Goal: Task Accomplishment & Management: Manage account settings

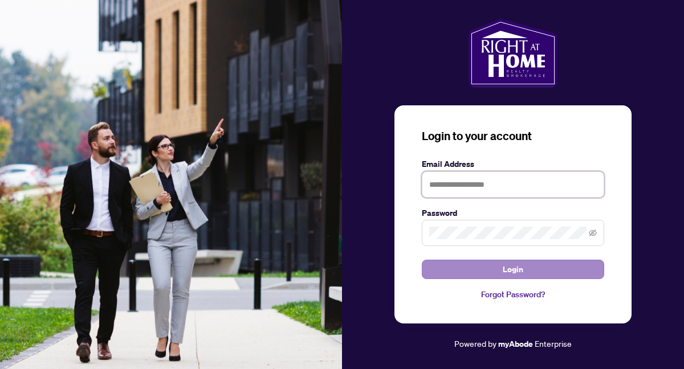
type input "**********"
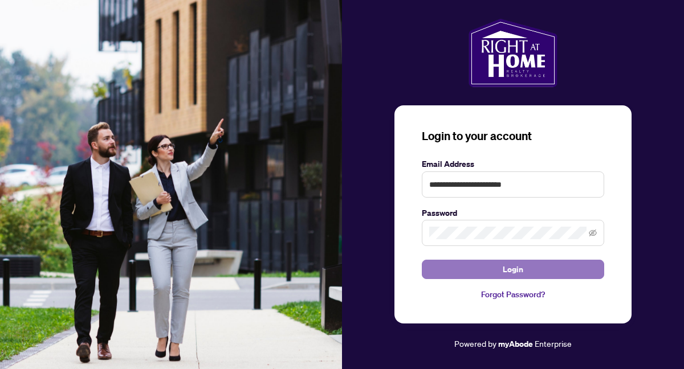
click at [503, 271] on span "Login" at bounding box center [512, 269] width 21 height 18
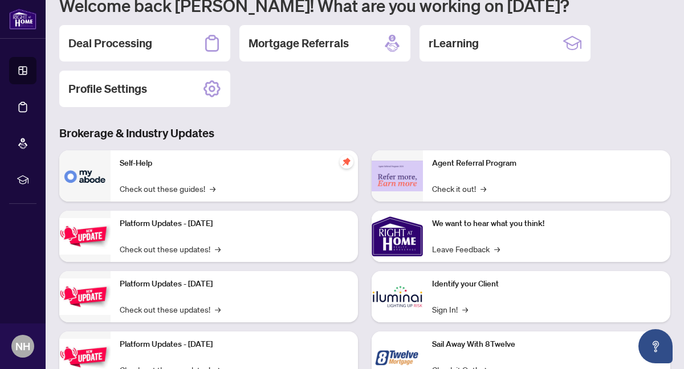
scroll to position [96, 0]
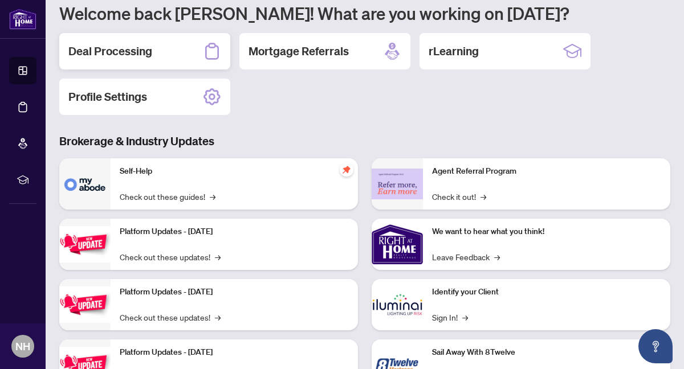
click at [186, 47] on div "Deal Processing" at bounding box center [144, 51] width 171 height 36
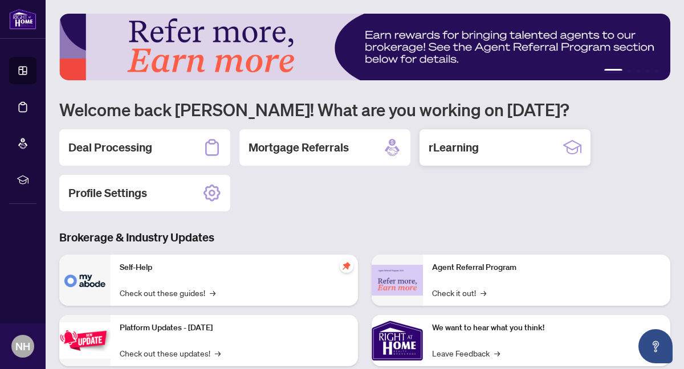
click at [505, 156] on div "rLearning" at bounding box center [504, 147] width 171 height 36
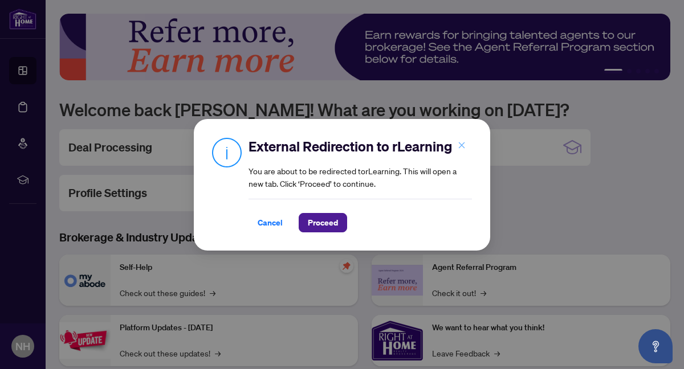
click at [460, 144] on icon "close" at bounding box center [462, 145] width 6 height 6
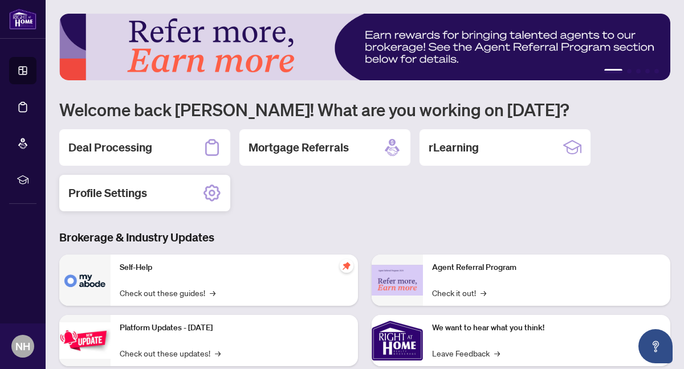
click at [179, 195] on div "Profile Settings" at bounding box center [144, 193] width 171 height 36
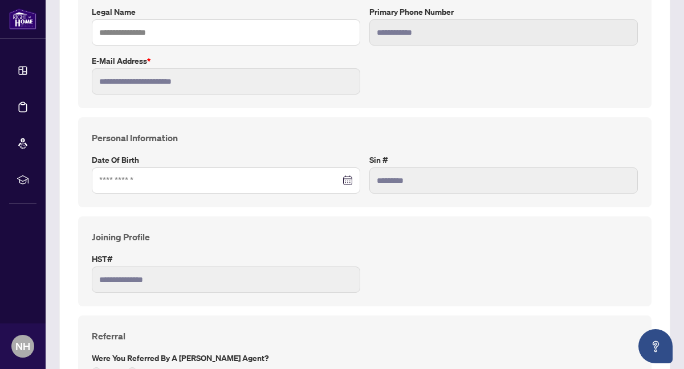
scroll to position [238, 0]
click at [170, 178] on input at bounding box center [219, 179] width 241 height 13
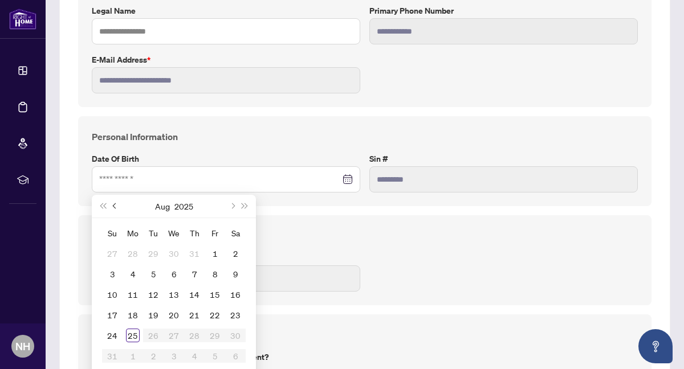
click at [114, 203] on button "Previous month (PageUp)" at bounding box center [115, 206] width 13 height 23
click at [113, 203] on button "Previous month (PageUp)" at bounding box center [115, 206] width 13 height 23
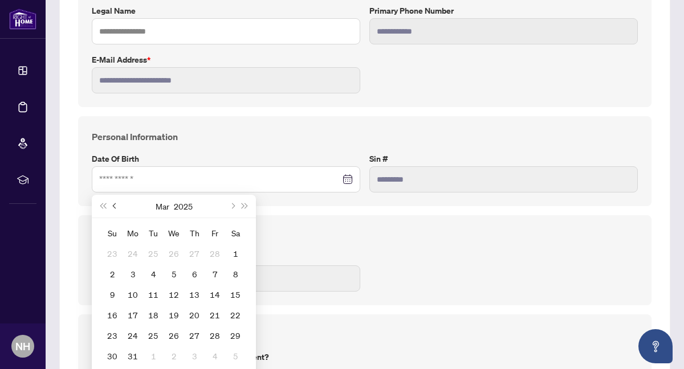
click at [113, 203] on button "Previous month (PageUp)" at bounding box center [115, 206] width 13 height 23
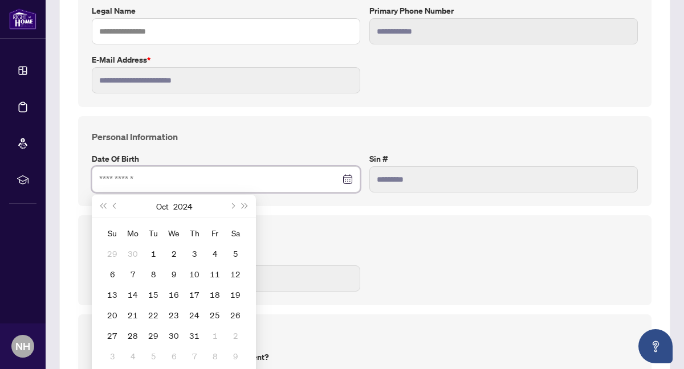
click at [120, 178] on input at bounding box center [219, 179] width 241 height 13
type input "**********"
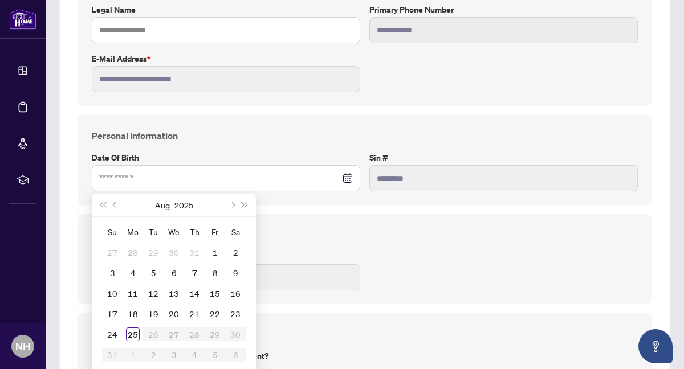
click at [275, 224] on div "**********" at bounding box center [364, 259] width 573 height 90
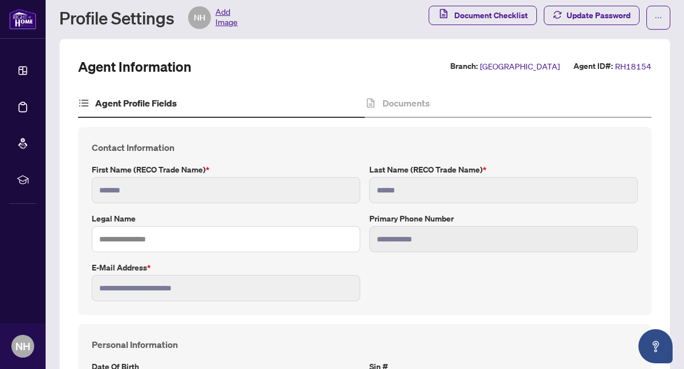
scroll to position [0, 0]
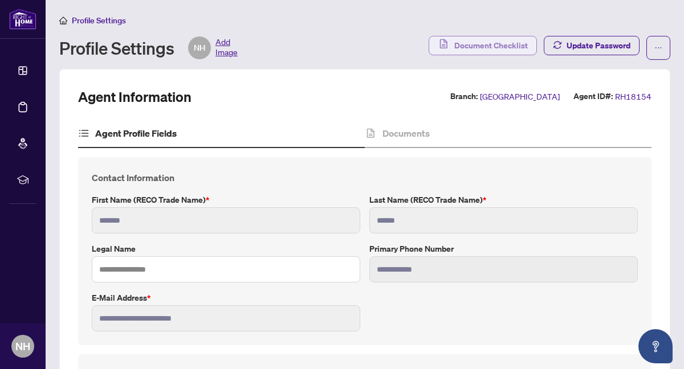
click at [479, 39] on span "Document Checklist" at bounding box center [490, 45] width 73 height 18
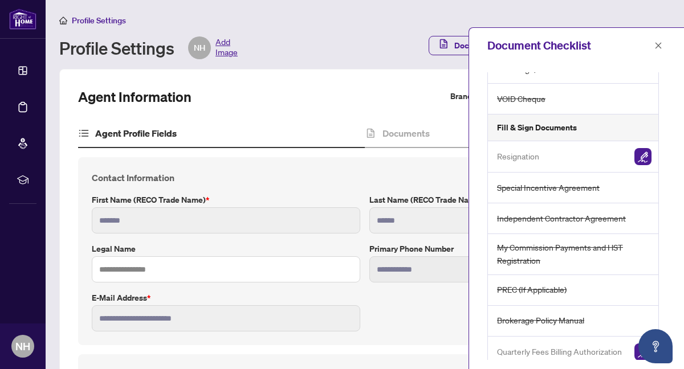
scroll to position [106, 0]
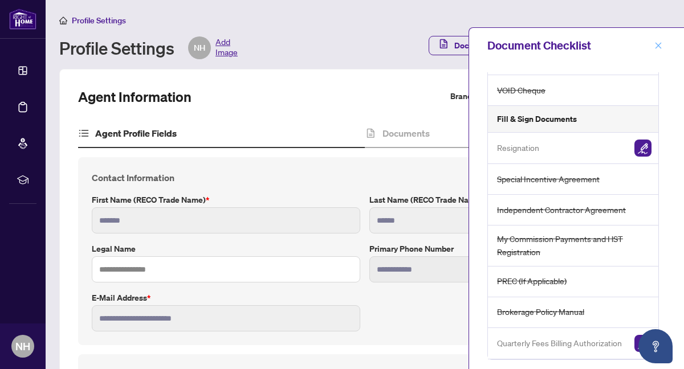
click at [657, 42] on icon "close" at bounding box center [658, 46] width 8 height 8
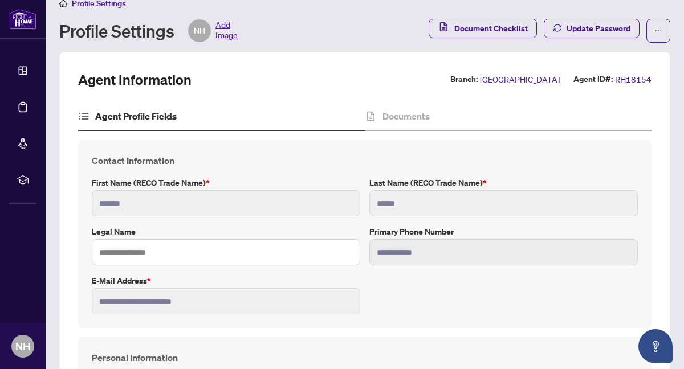
scroll to position [0, 0]
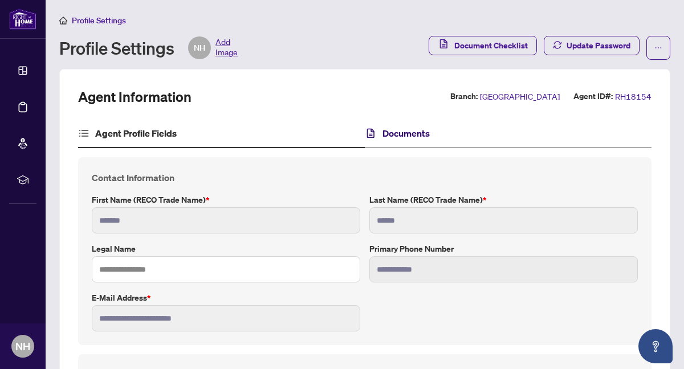
click at [388, 131] on h4 "Documents" at bounding box center [405, 133] width 47 height 14
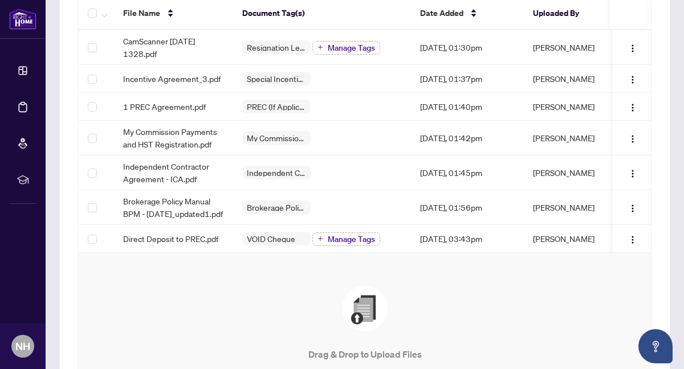
scroll to position [162, 0]
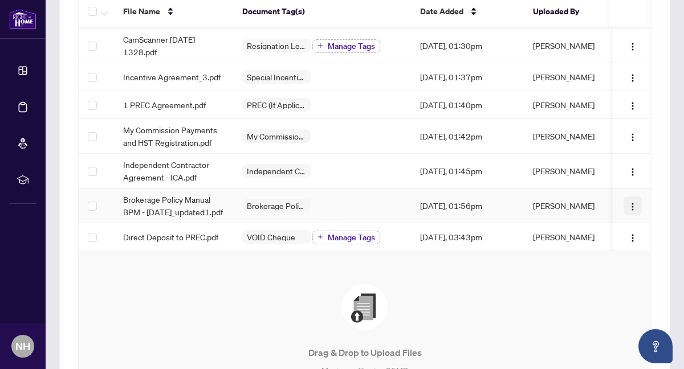
click at [631, 210] on img "button" at bounding box center [632, 206] width 9 height 9
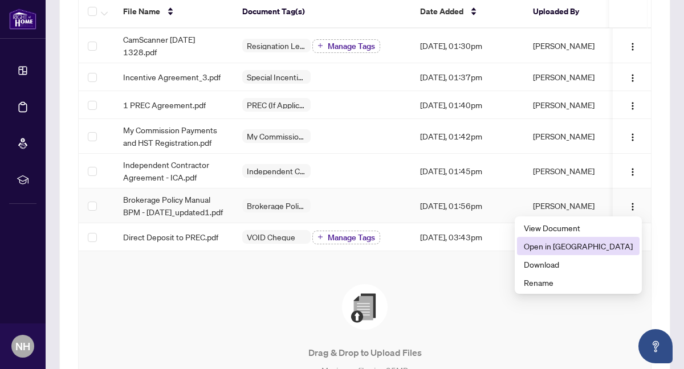
click at [624, 247] on span "Open in New Tab" at bounding box center [578, 246] width 109 height 13
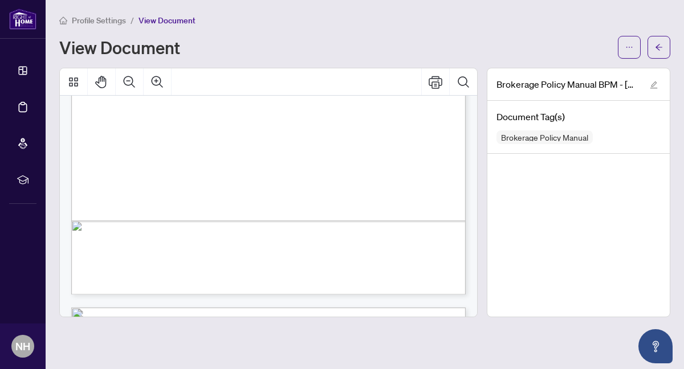
scroll to position [3463, 0]
